Goal: Task Accomplishment & Management: Complete application form

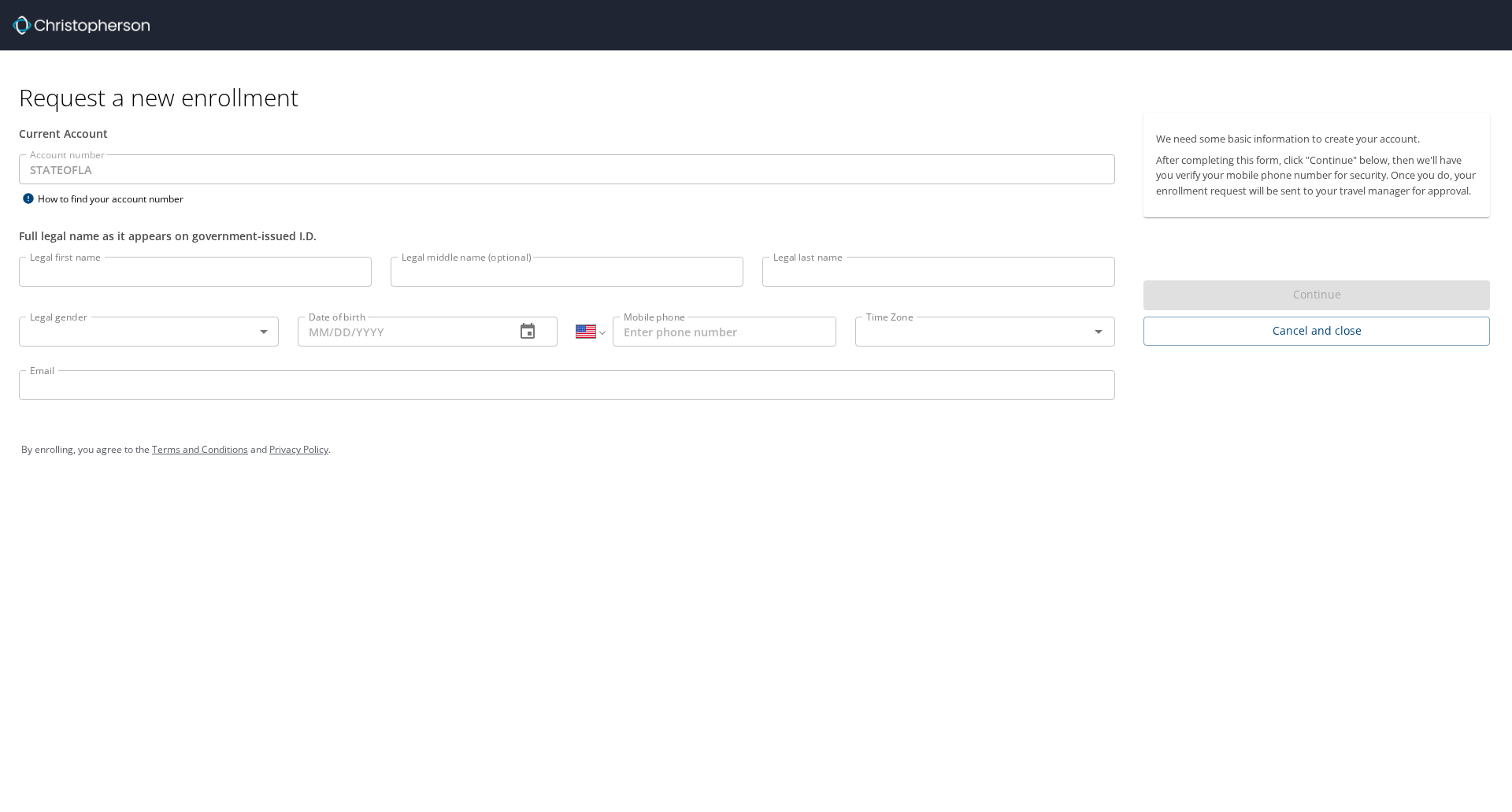
select select "US"
click at [294, 278] on input "Legal first name" at bounding box center [195, 272] width 353 height 30
type input "[PERSON_NAME]"
type input "Y [PERSON_NAME]"
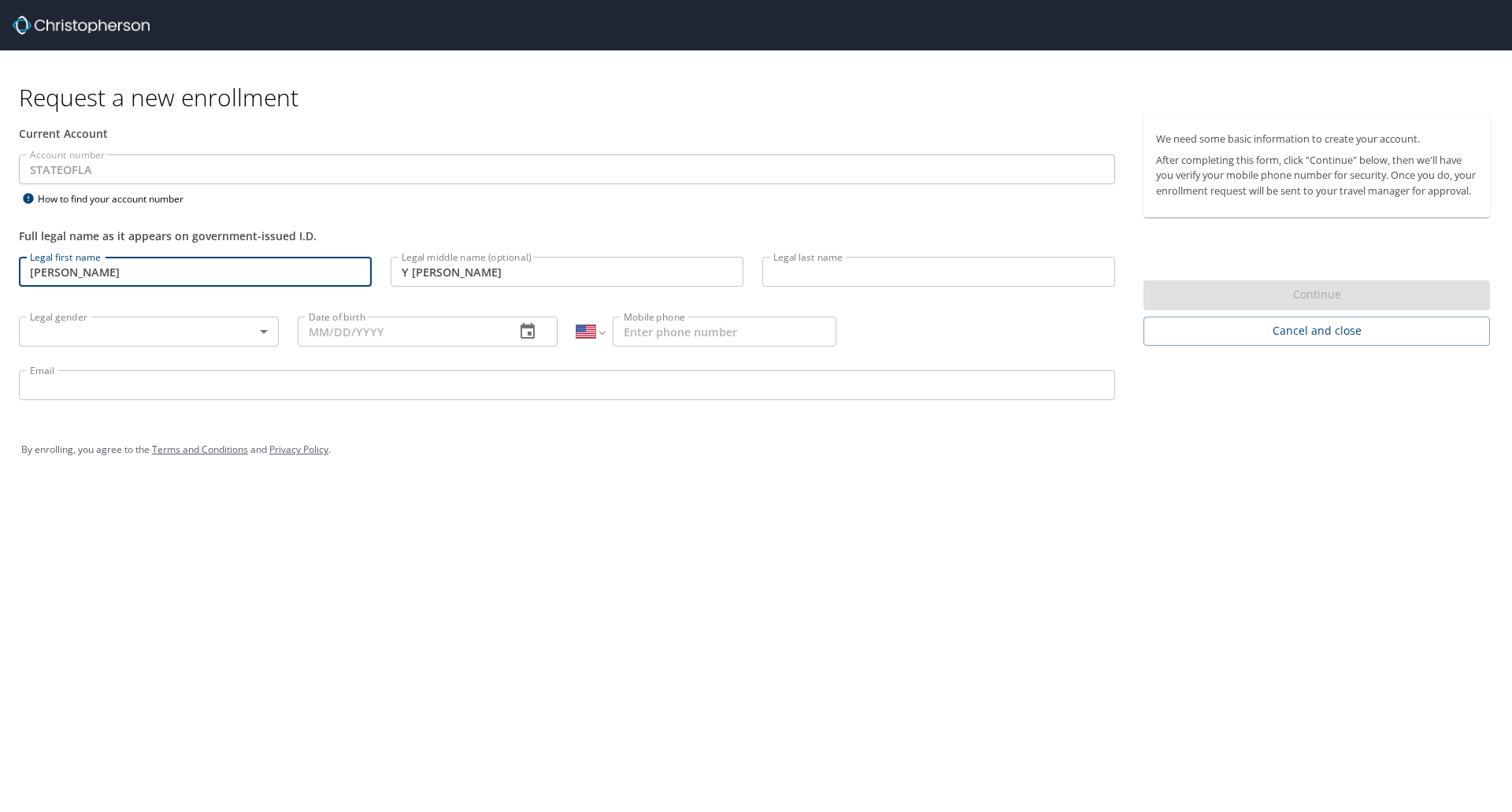
type input "Tsui"
type input "[PHONE_NUMBER]"
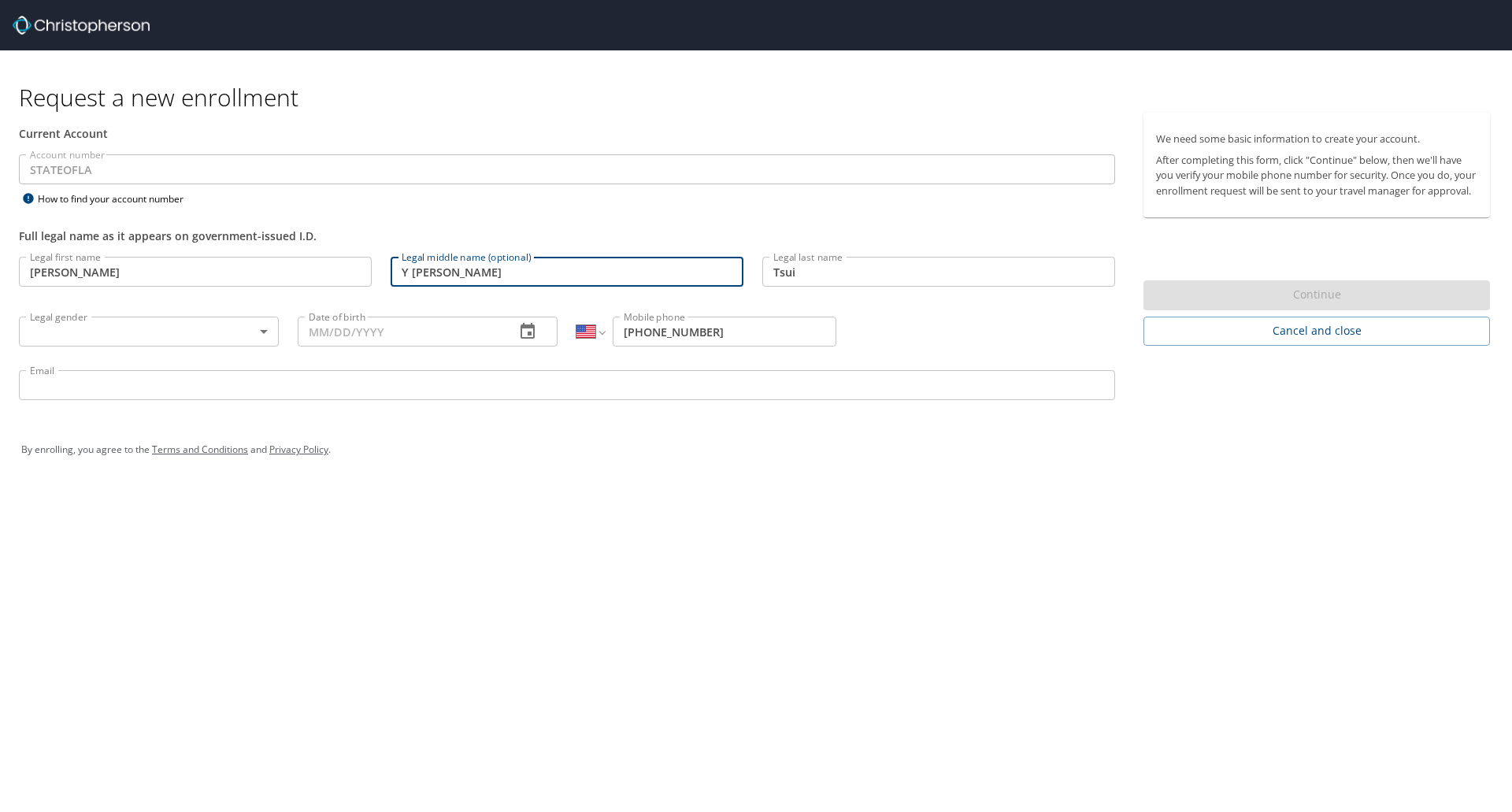
click at [403, 268] on input "Y [PERSON_NAME]" at bounding box center [567, 272] width 353 height 30
type input "[PERSON_NAME]"
drag, startPoint x: 481, startPoint y: 276, endPoint x: 362, endPoint y: 257, distance: 120.5
click at [362, 257] on div "Legal first name [PERSON_NAME] Legal first name Legal middle name (optional) [P…" at bounding box center [567, 330] width 1115 height 167
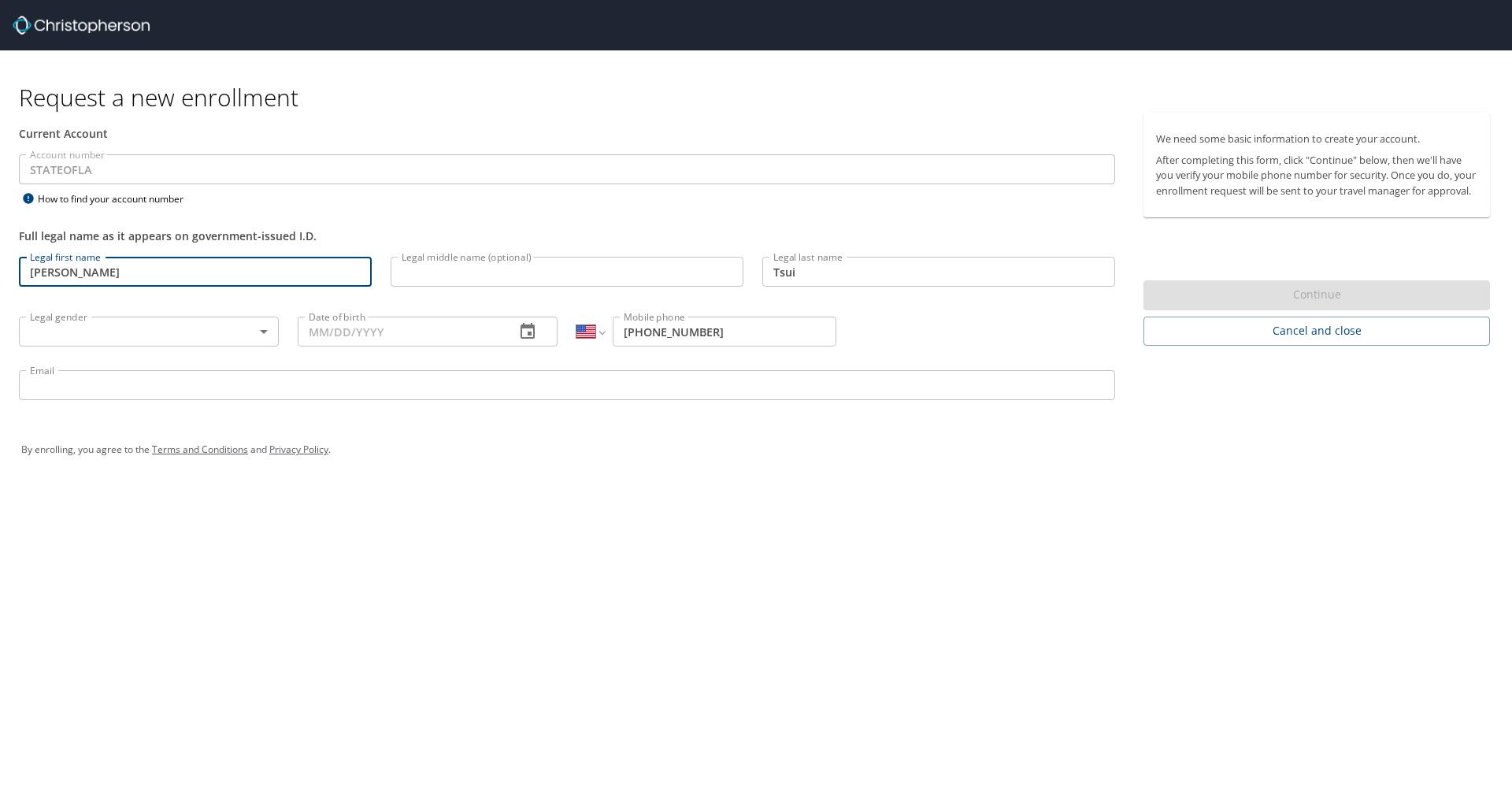
click at [281, 269] on input "[PERSON_NAME]" at bounding box center [195, 272] width 353 height 30
paste input "[PERSON_NAME]"
type input "[PERSON_NAME] [PERSON_NAME]"
click at [178, 330] on body "Request a new enrollment Current Account Account number STATEOFLA Account numbe…" at bounding box center [756, 406] width 1512 height 812
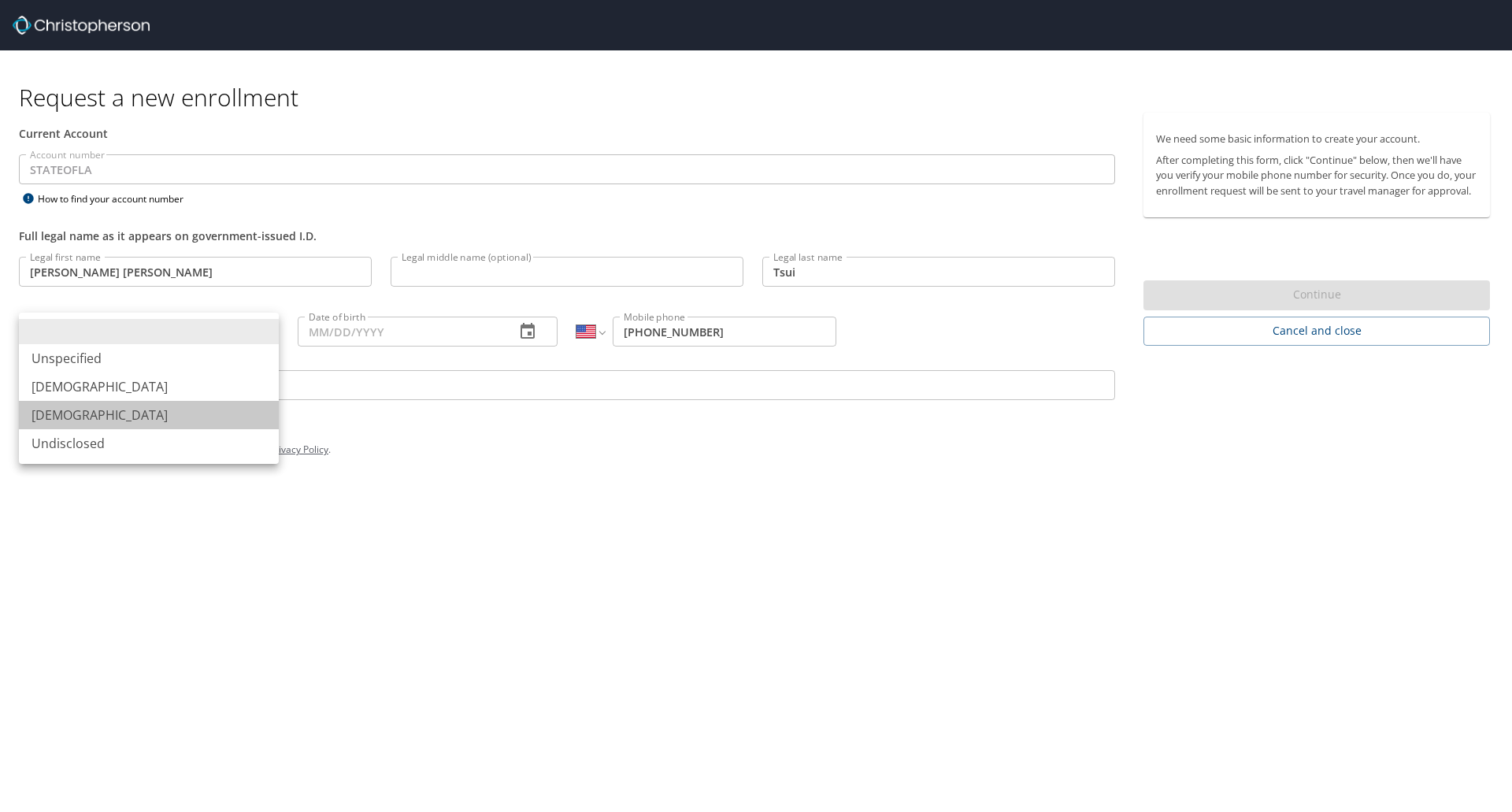
click at [139, 419] on li "[DEMOGRAPHIC_DATA]" at bounding box center [149, 415] width 260 height 28
type input "[DEMOGRAPHIC_DATA]"
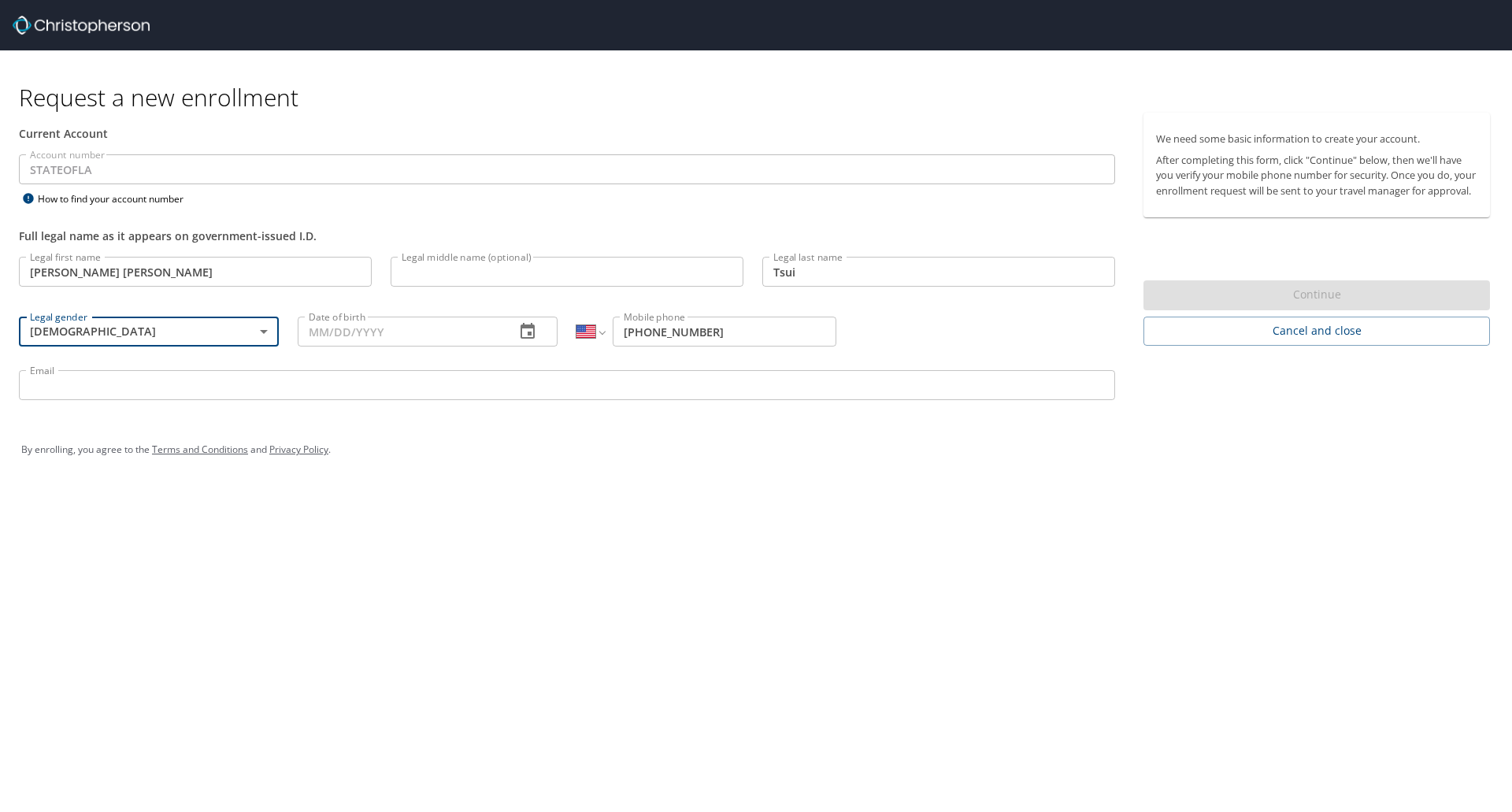
click at [355, 336] on input "Date of birth" at bounding box center [400, 332] width 205 height 30
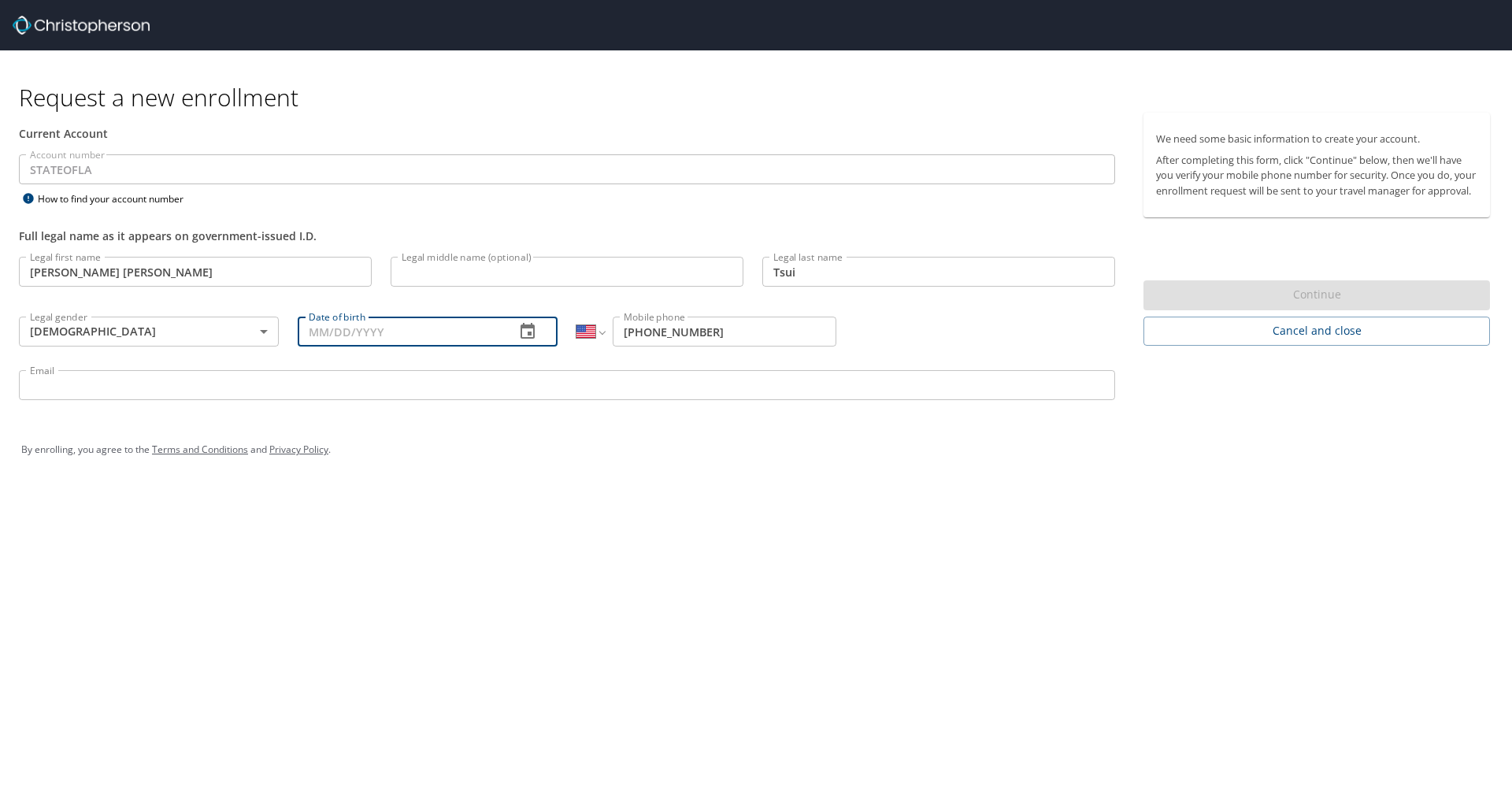
click at [530, 338] on icon "button" at bounding box center [528, 331] width 14 height 16
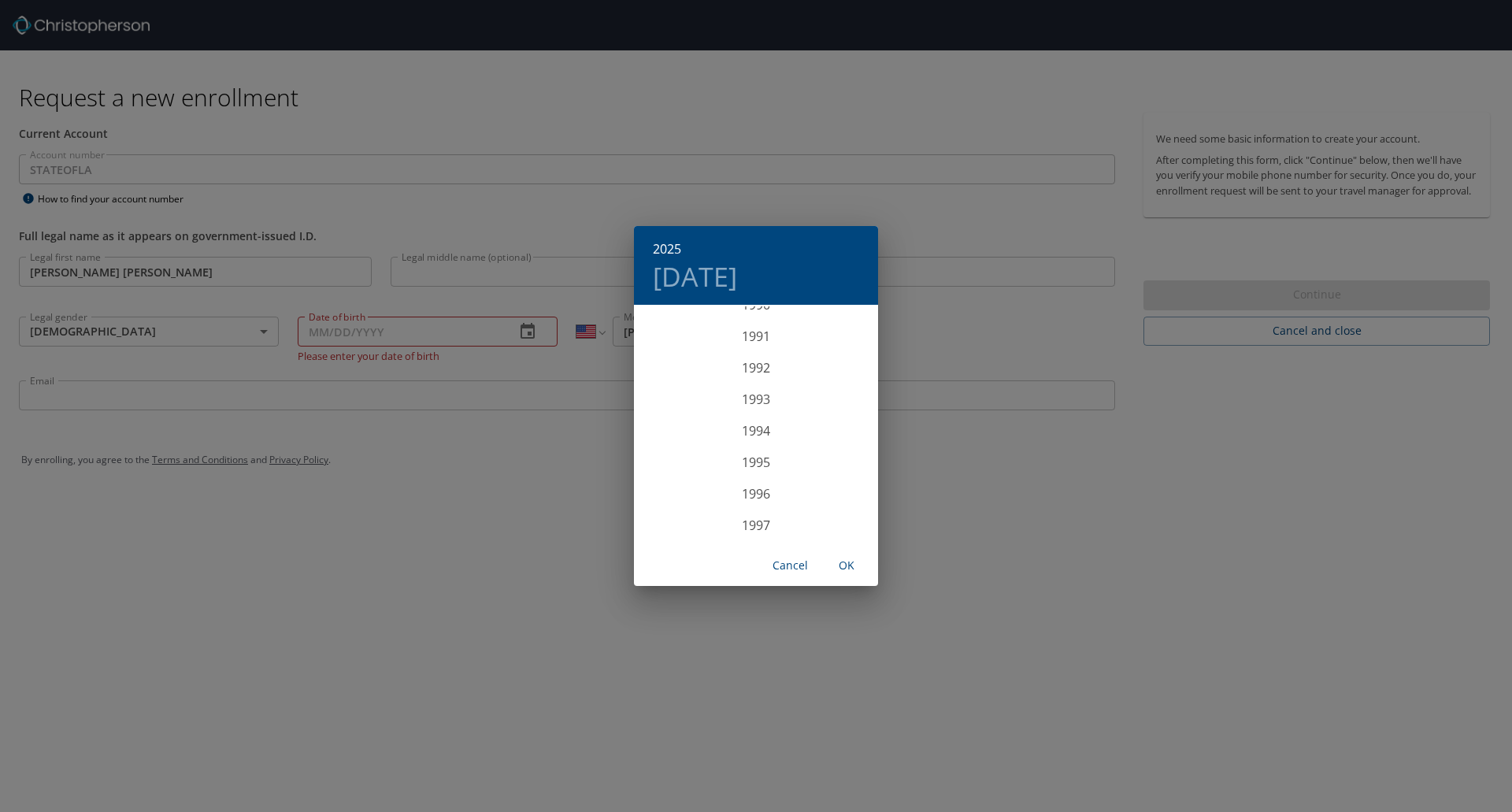
scroll to position [2878, 0]
click at [744, 342] on div "1991" at bounding box center [756, 344] width 244 height 32
click at [753, 513] on div "Nov" at bounding box center [756, 513] width 81 height 59
click at [783, 417] on span "7" at bounding box center [787, 417] width 28 height 10
click at [508, 596] on div "1991 Thu, Nov [DATE] Mo Tu We Th Fr Sa 27 28 29 30 31 1 2 3 4 5 6 7 8 9 10 11 1…" at bounding box center [756, 406] width 1512 height 812
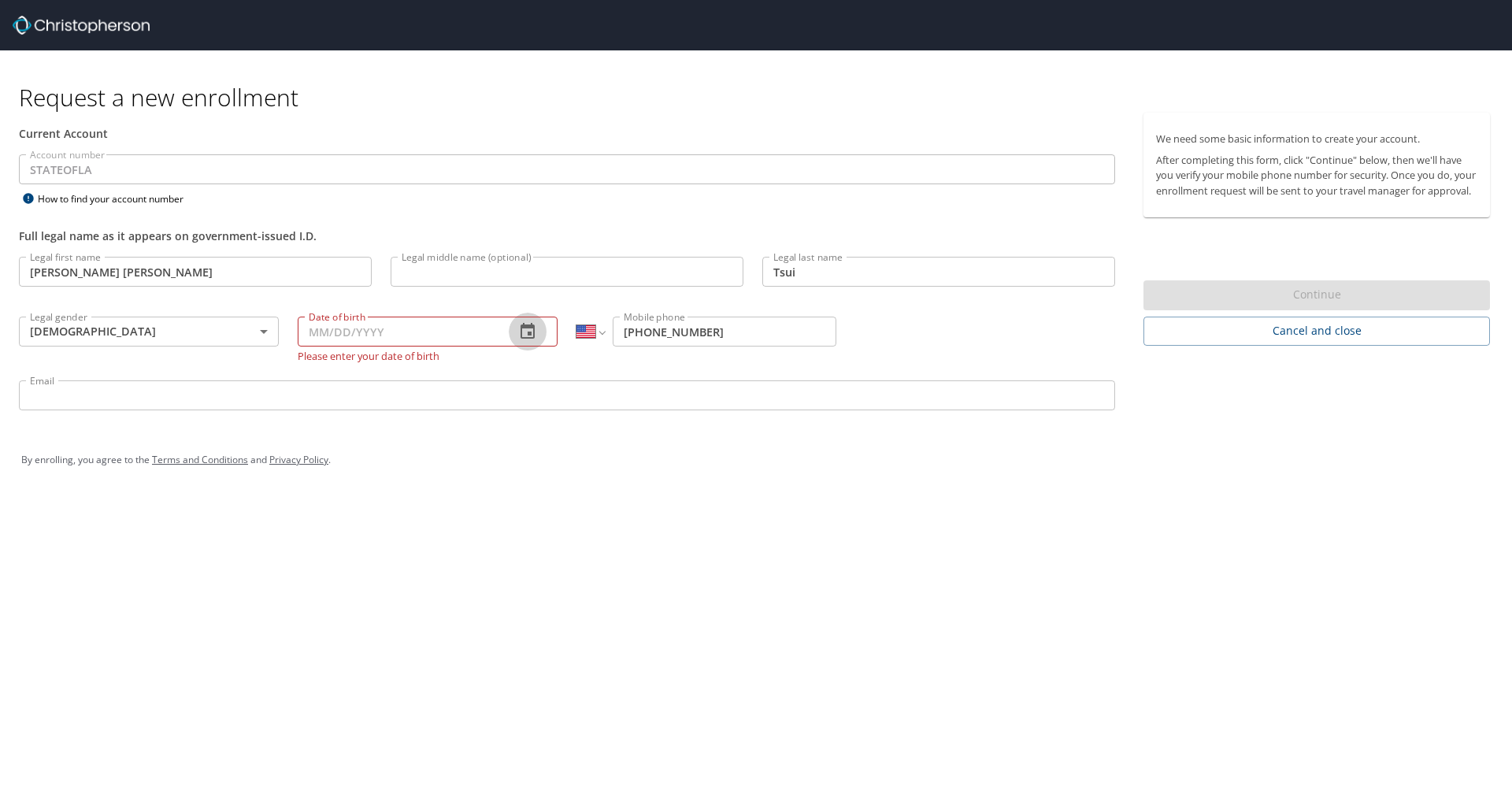
click at [528, 333] on icon "button" at bounding box center [528, 331] width 14 height 16
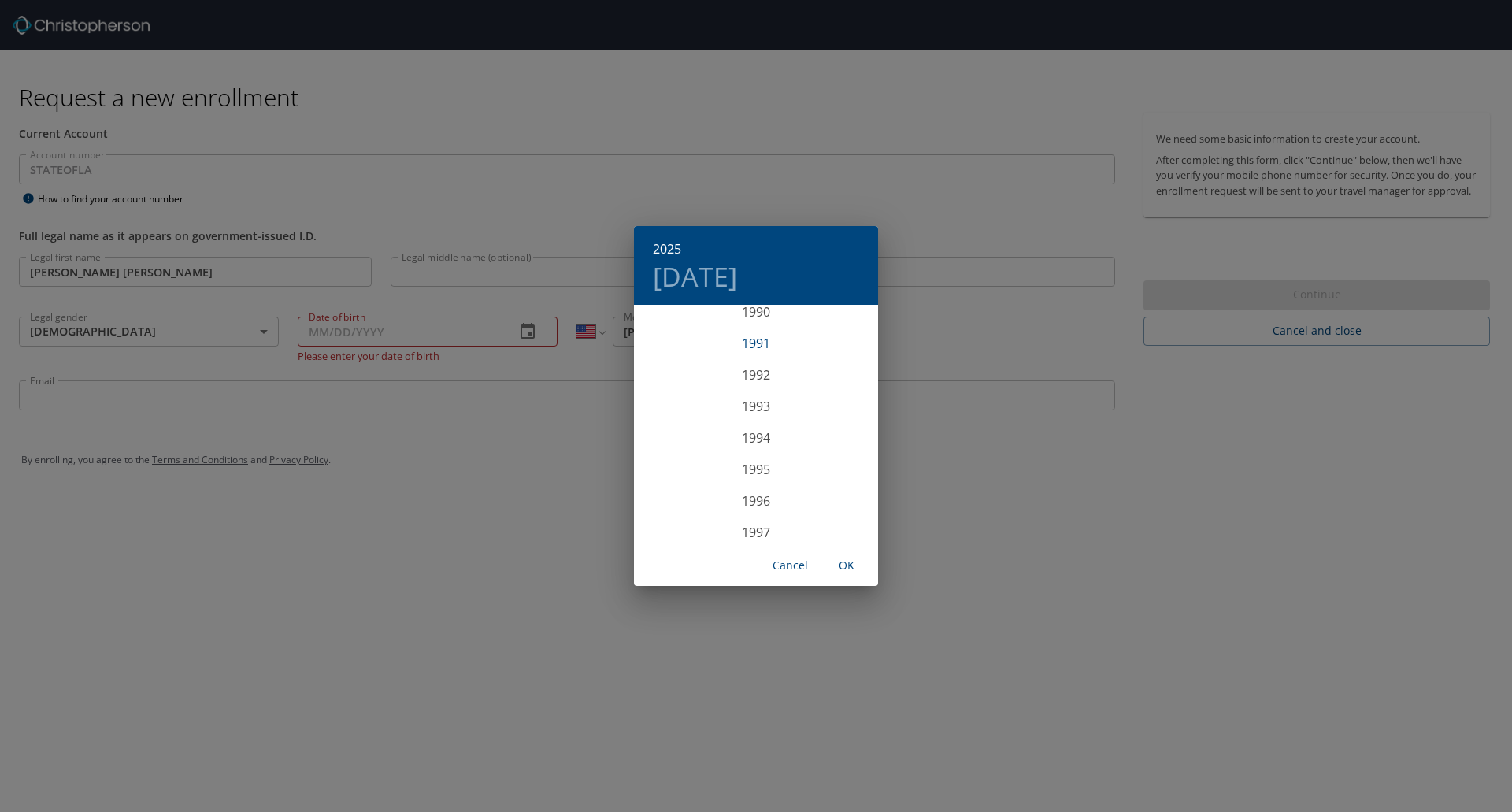
click at [763, 348] on div "1991" at bounding box center [756, 344] width 244 height 32
click at [771, 510] on div "Nov" at bounding box center [756, 513] width 81 height 59
click at [786, 412] on p "7" at bounding box center [787, 417] width 6 height 10
click at [853, 562] on span "OK" at bounding box center [846, 565] width 38 height 20
type input "[DATE]"
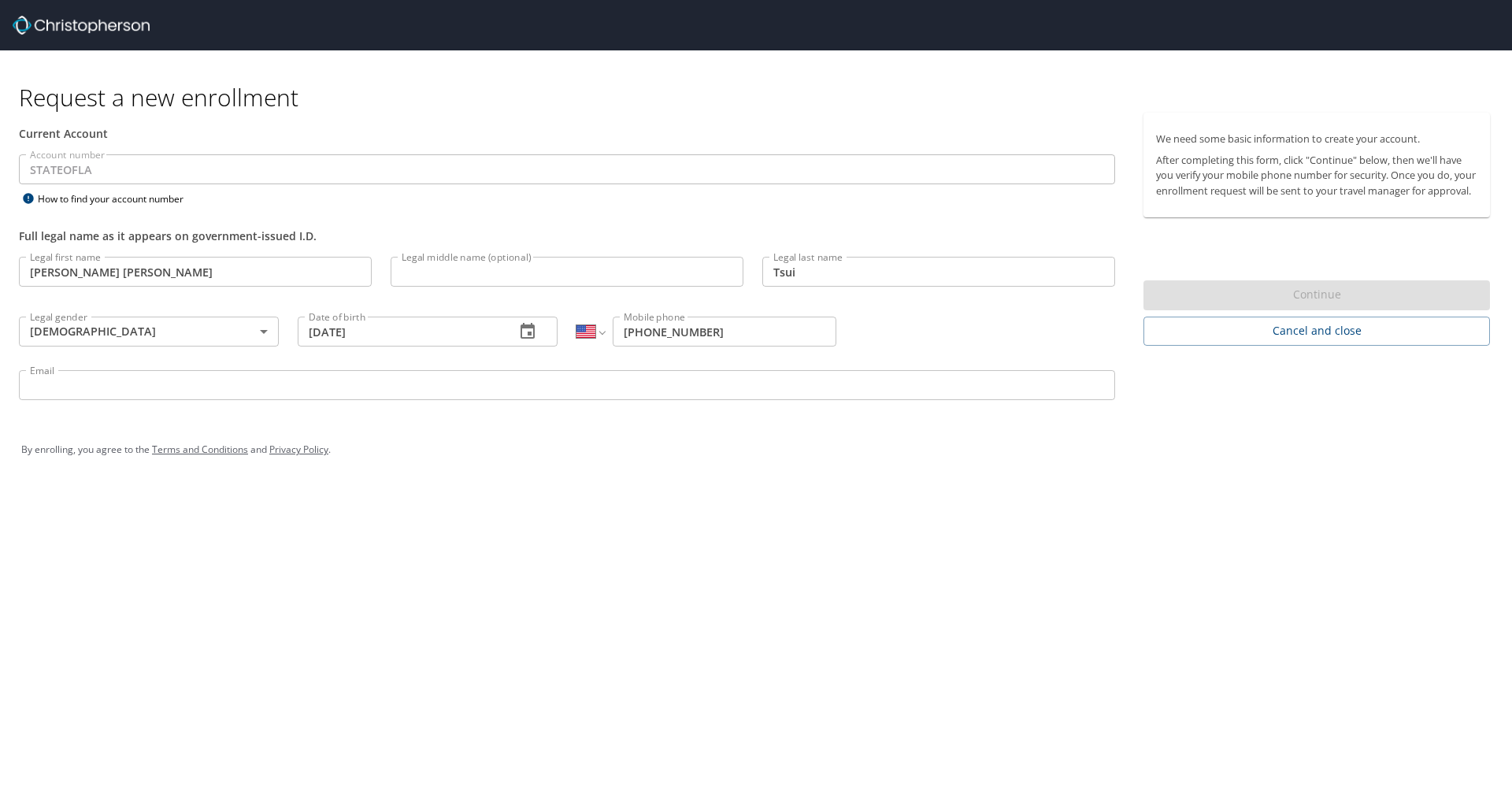
click at [666, 388] on input "Email" at bounding box center [567, 385] width 1096 height 30
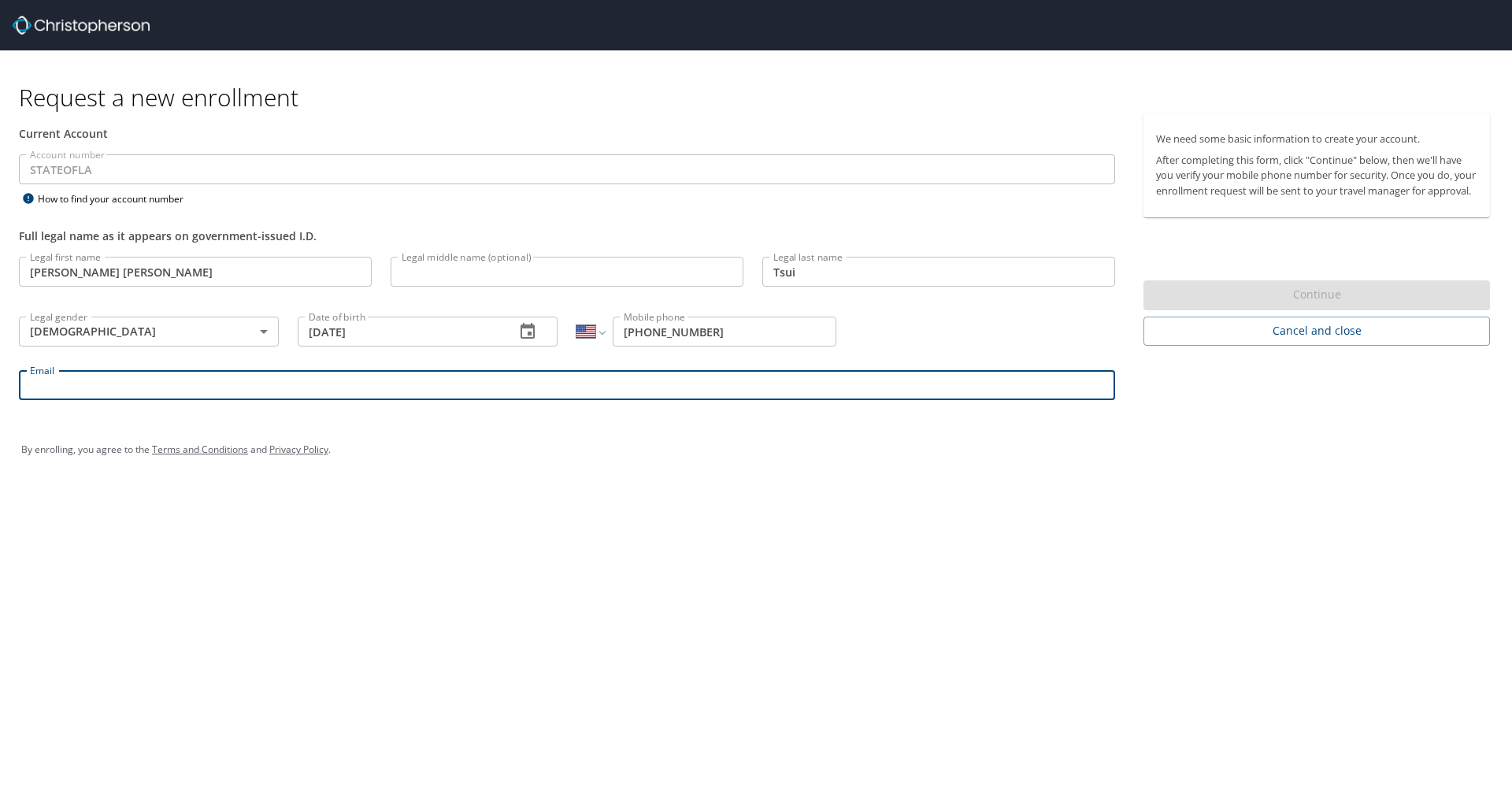
click at [349, 391] on input "Email" at bounding box center [567, 385] width 1096 height 30
type input "k"
type input "[PERSON_NAME][EMAIL_ADDRESS][PERSON_NAME][DOMAIN_NAME]"
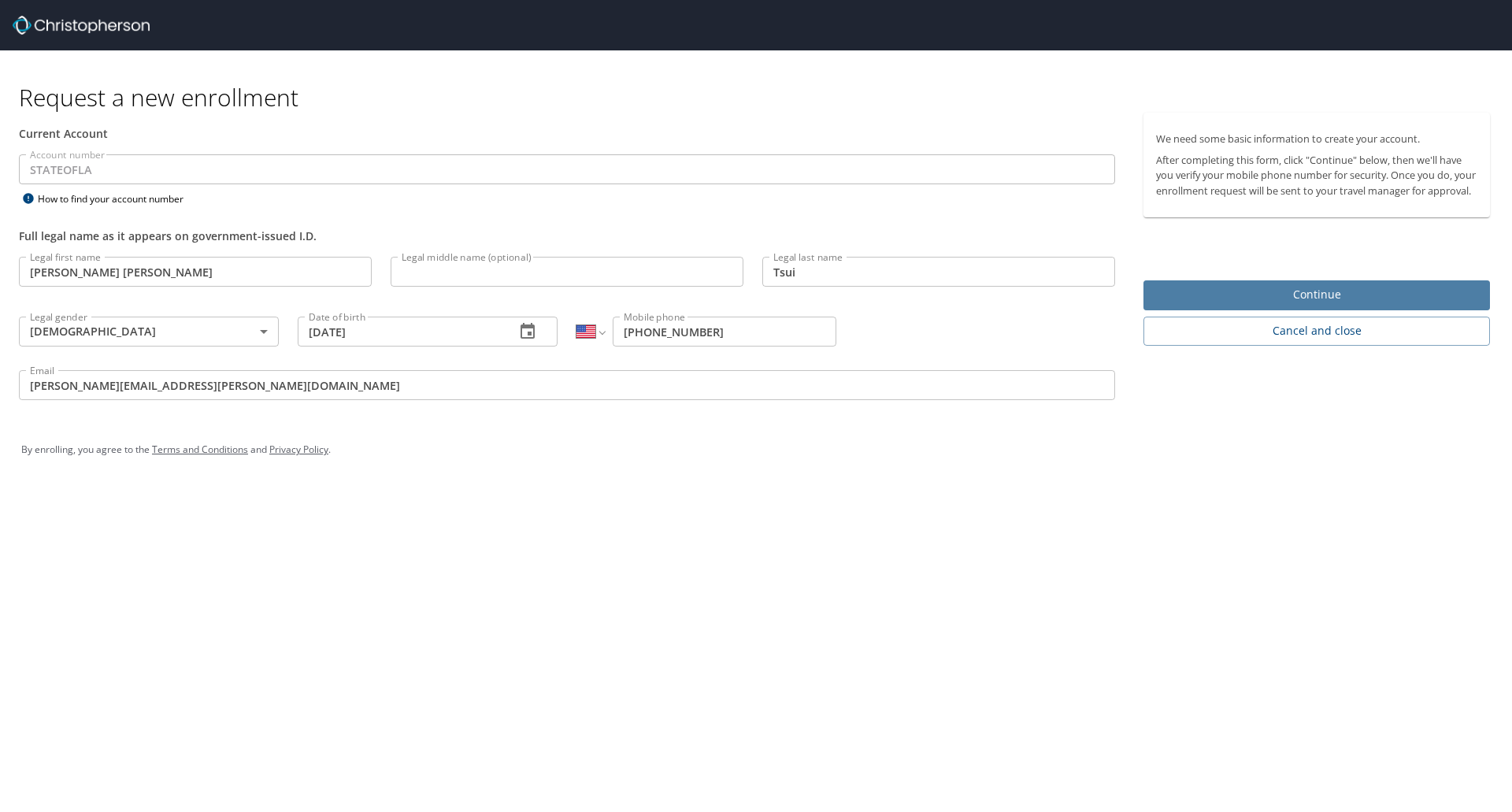
click at [1403, 305] on span "Continue" at bounding box center [1317, 295] width 322 height 20
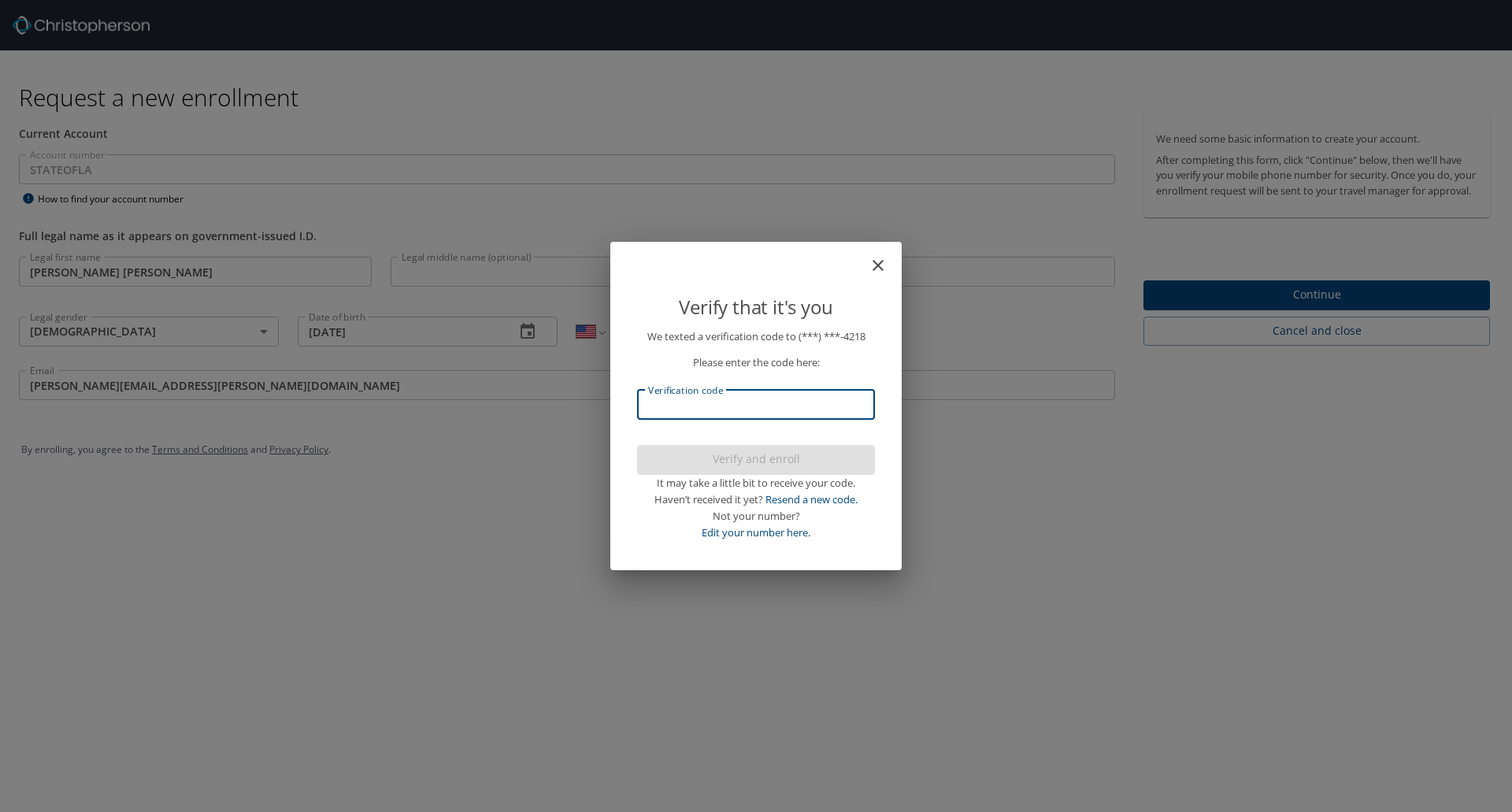
click at [835, 408] on input "Verification code" at bounding box center [756, 405] width 238 height 30
type input "733417"
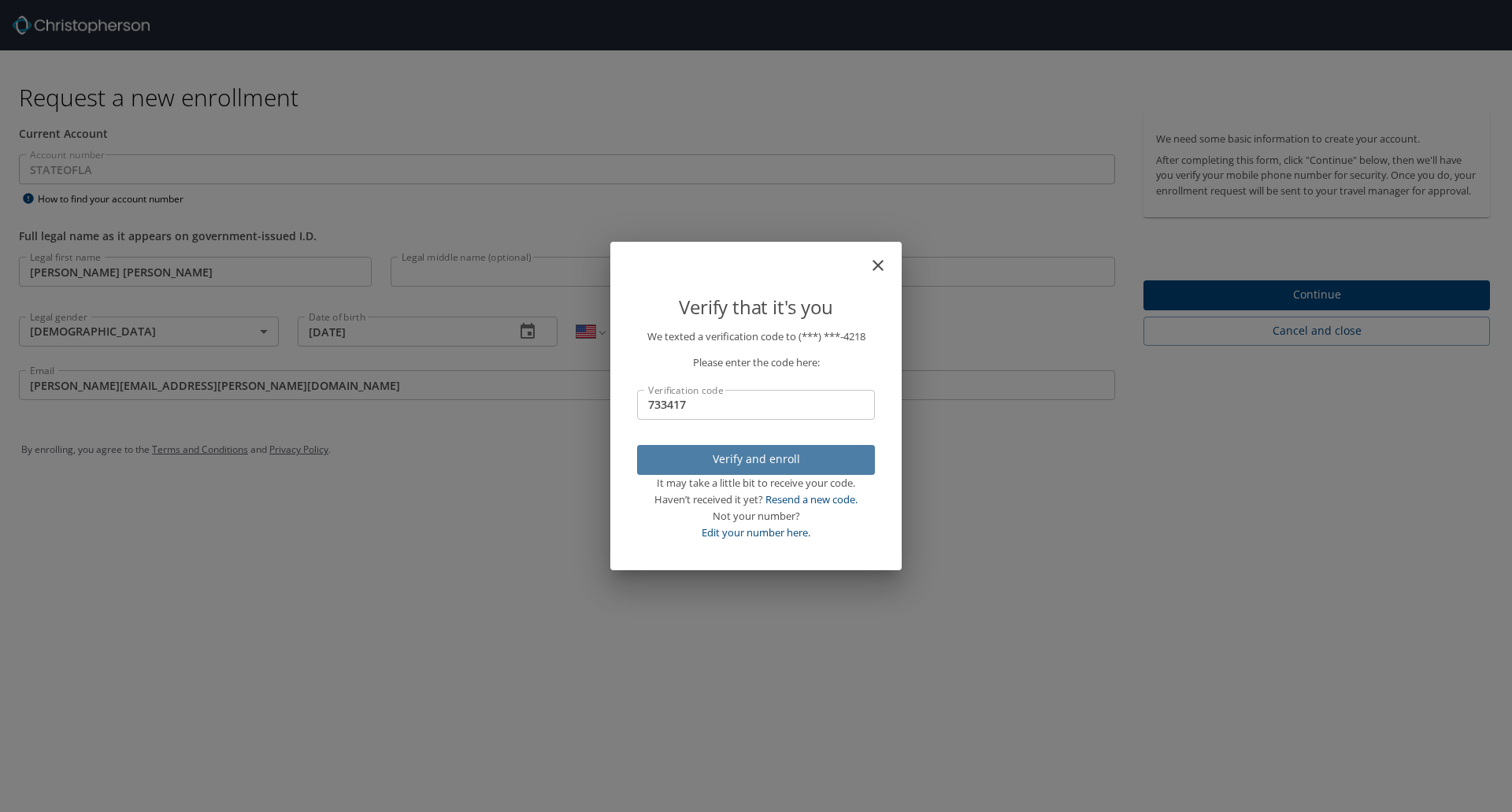
click at [843, 463] on span "Verify and enroll" at bounding box center [756, 459] width 213 height 20
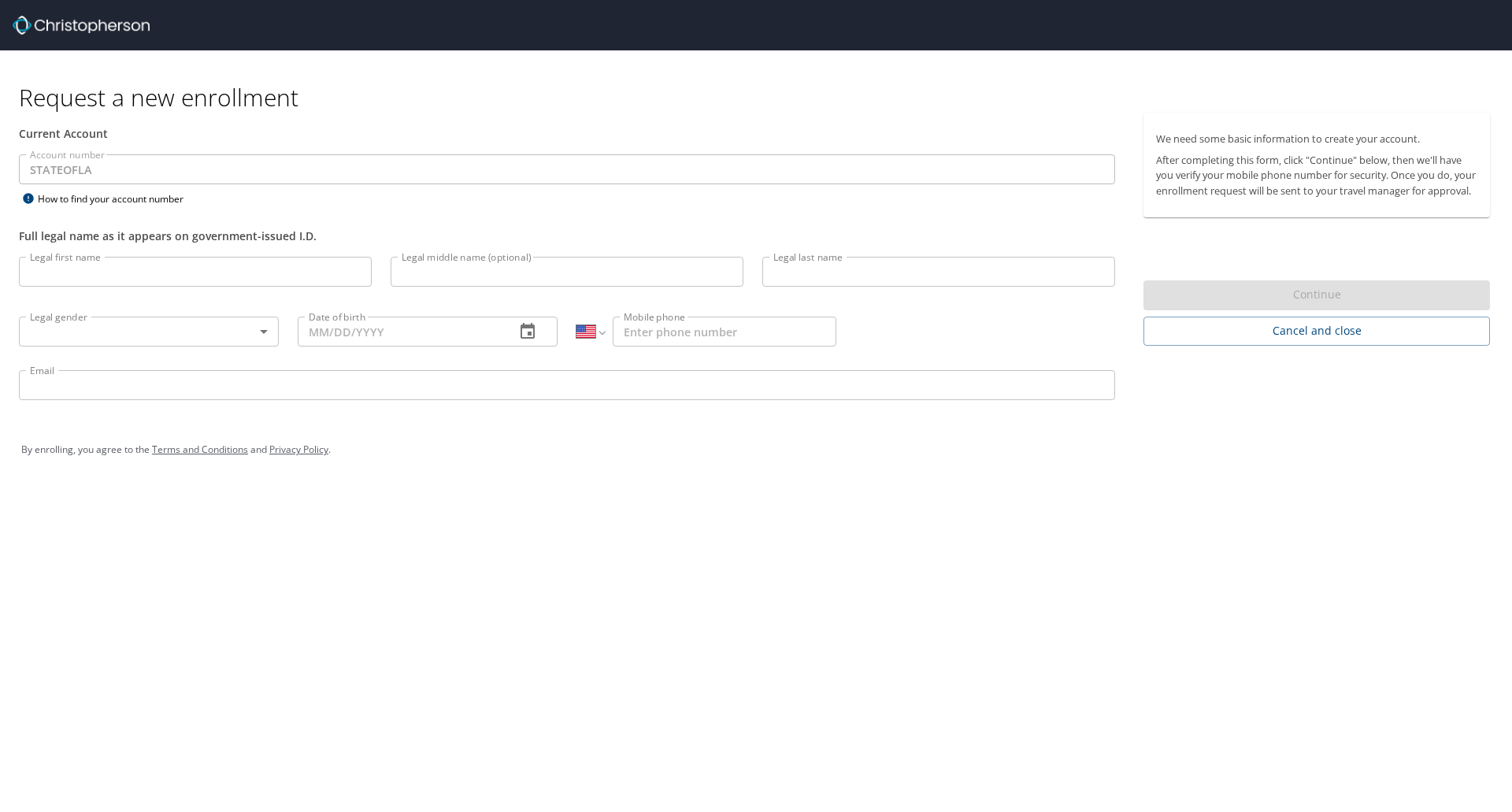
select select "US"
